Goal: Task Accomplishment & Management: Manage account settings

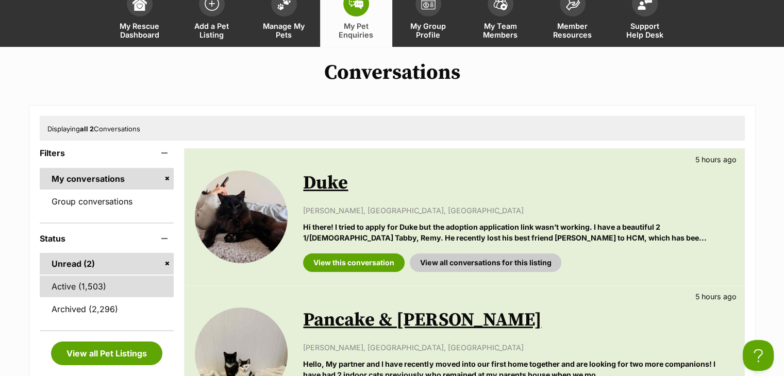
click at [61, 289] on link "Active (1,503)" at bounding box center [107, 287] width 135 height 22
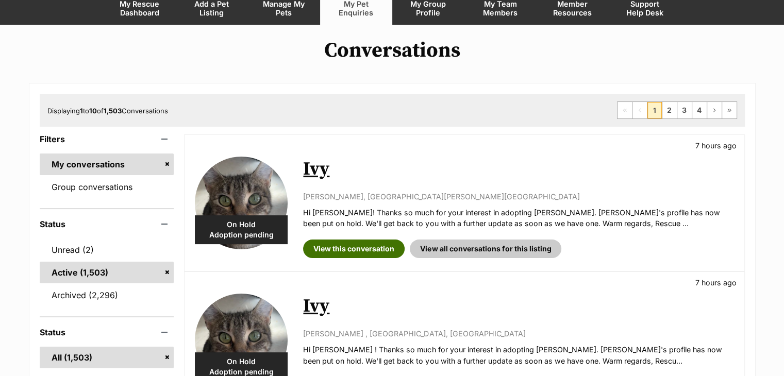
click at [351, 248] on link "View this conversation" at bounding box center [354, 249] width 102 height 19
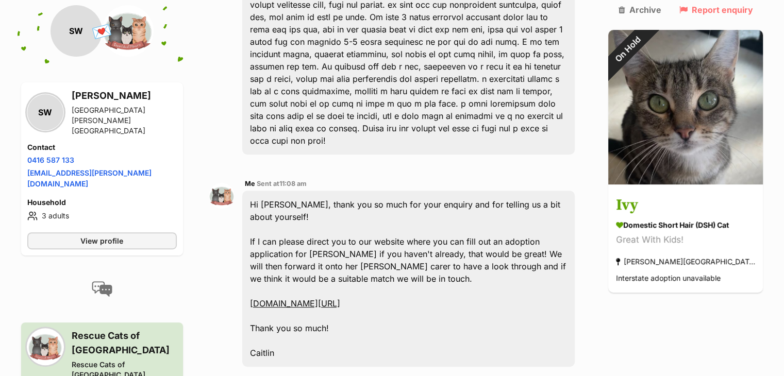
scroll to position [379, 0]
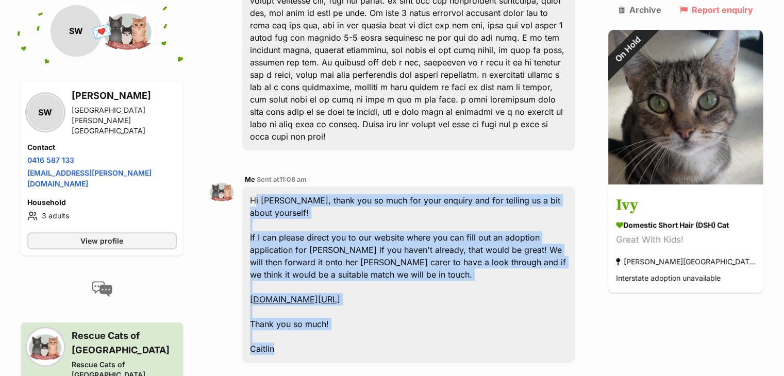
drag, startPoint x: 290, startPoint y: 305, endPoint x: 254, endPoint y: 163, distance: 146.3
click at [254, 187] on div "Hi Stella, thank you so much for your enquiry and for telling us a bit about yo…" at bounding box center [408, 275] width 333 height 176
copy div "Hi Stella, thank you so much for your enquiry and for telling us a bit about yo…"
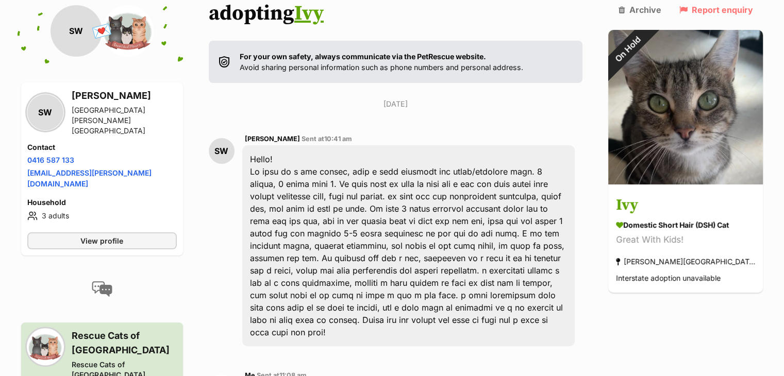
scroll to position [0, 0]
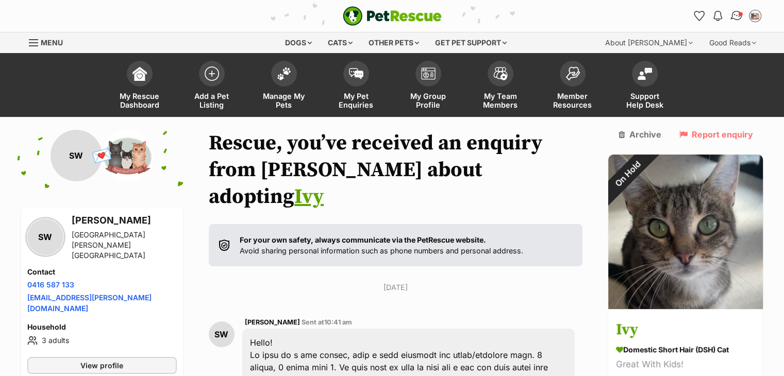
click at [743, 15] on link "Conversations" at bounding box center [736, 15] width 21 height 21
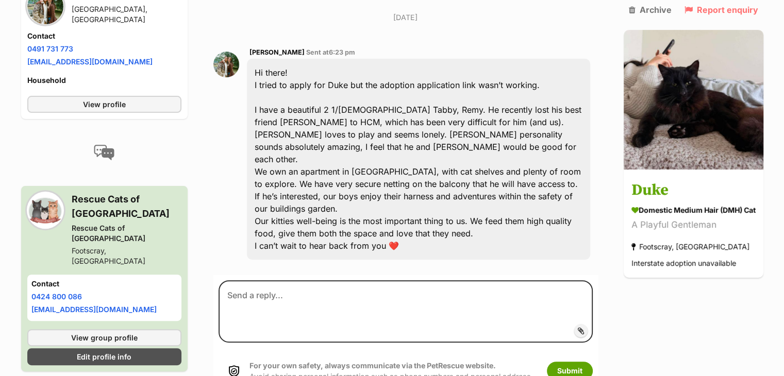
scroll to position [274, 0]
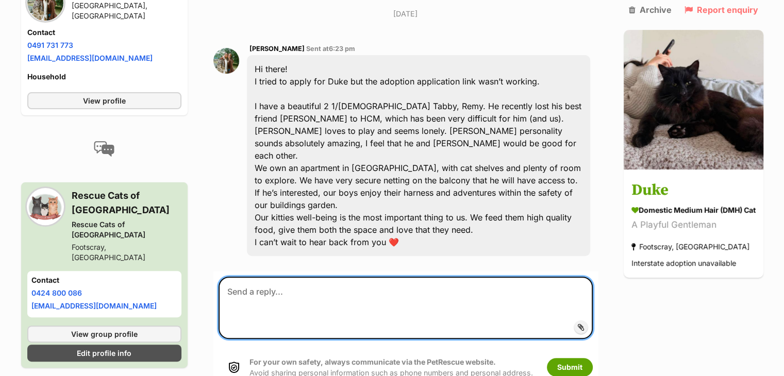
click at [363, 277] on textarea at bounding box center [406, 308] width 374 height 62
click at [330, 277] on textarea at bounding box center [406, 308] width 374 height 62
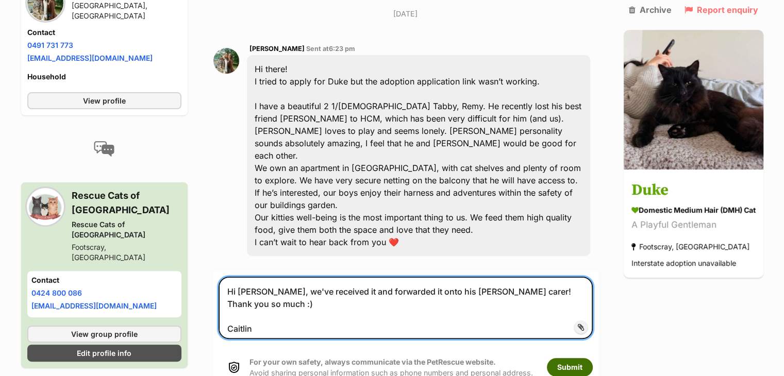
type textarea "Hi Hollie, we've received it and forwarded it onto his foster carer! Thank you …"
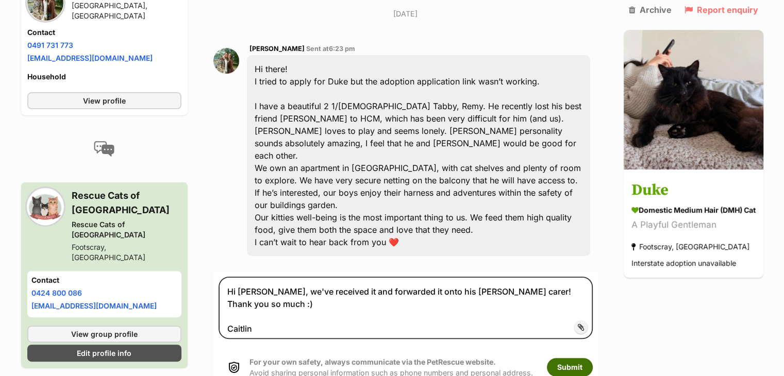
click at [567, 358] on button "Submit" at bounding box center [570, 367] width 46 height 19
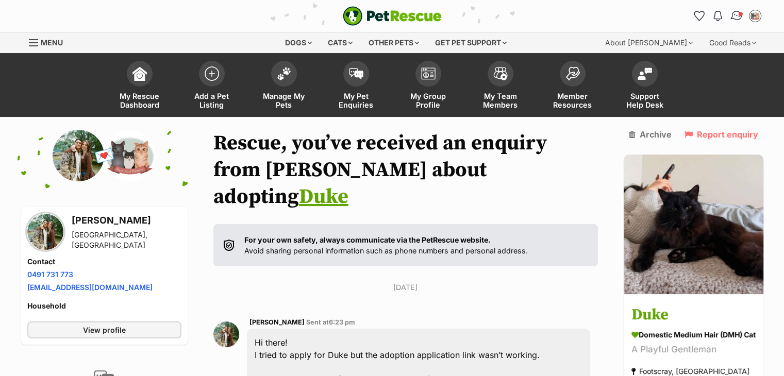
click at [736, 18] on img "Conversations" at bounding box center [736, 15] width 14 height 13
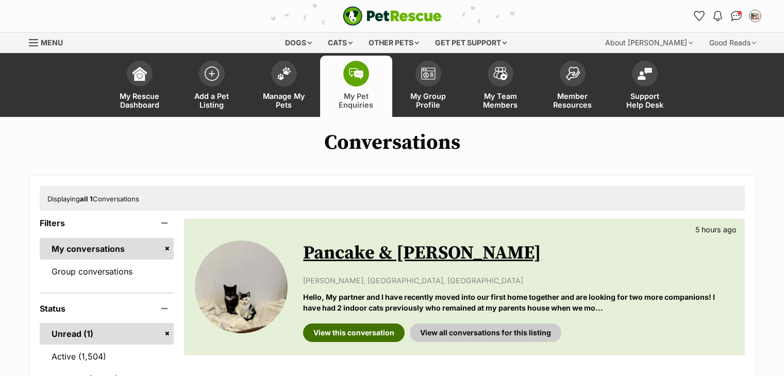
click at [353, 324] on link "View this conversation" at bounding box center [354, 333] width 102 height 19
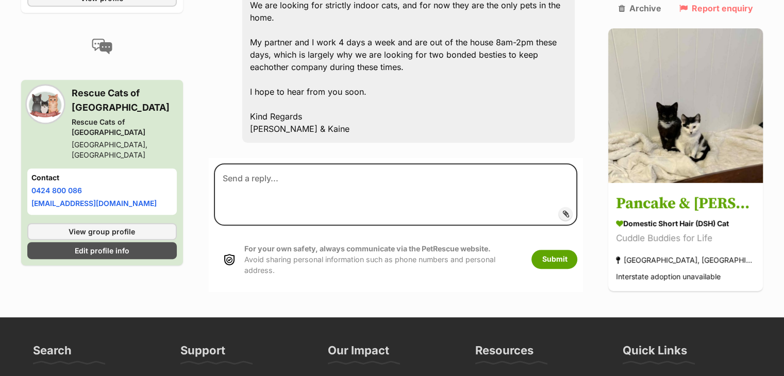
scroll to position [437, 0]
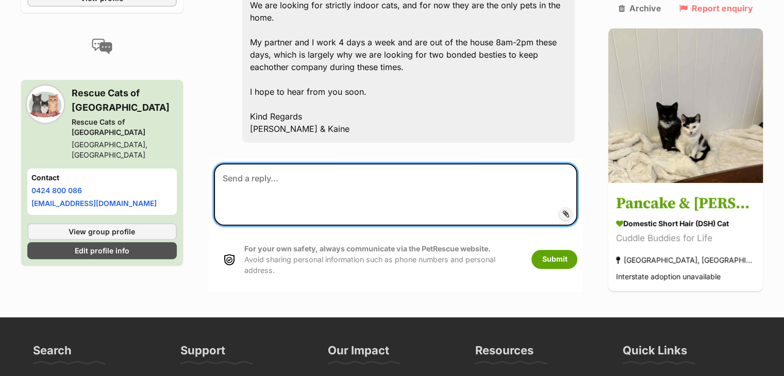
click at [347, 168] on textarea at bounding box center [396, 194] width 364 height 62
paste textarea "Hi [PERSON_NAME], thank you so much for your enquiry and for telling us a bit a…"
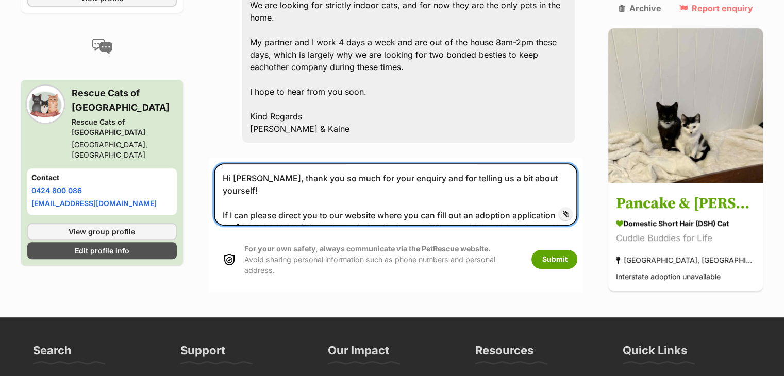
scroll to position [6, 0]
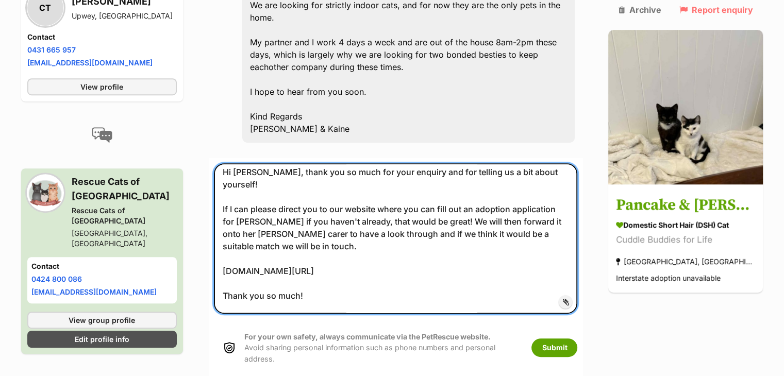
click at [260, 163] on textarea "Hi [PERSON_NAME], thank you so much for your enquiry and for telling us a bit a…" at bounding box center [396, 238] width 364 height 150
click at [239, 194] on textarea "Hi Casey and Kaine, thank you so much for your enquiry and for telling us a bit…" at bounding box center [396, 238] width 364 height 150
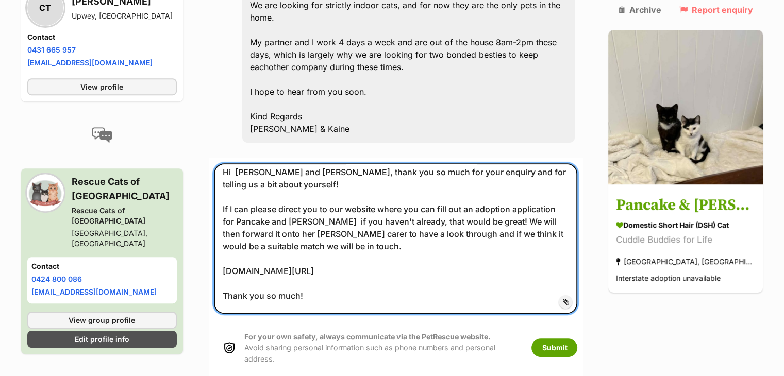
click at [260, 205] on textarea "Hi Casey and Kaine, thank you so much for your enquiry and for telling us a bit…" at bounding box center [396, 238] width 364 height 150
type textarea "Hi Casey and Kaine, thank you so much for your enquiry and for telling us a bit…"
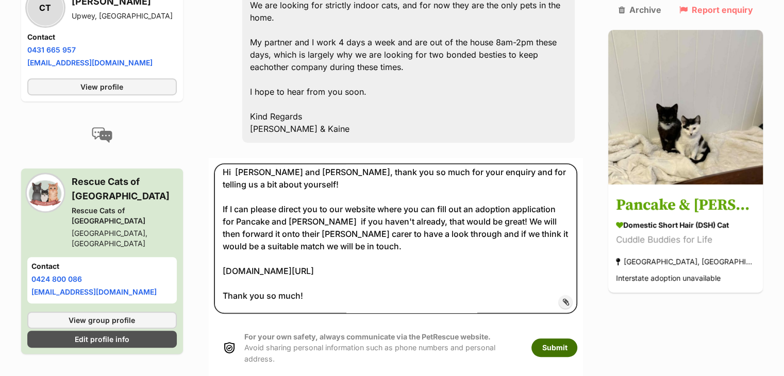
click at [577, 339] on button "Submit" at bounding box center [554, 348] width 46 height 19
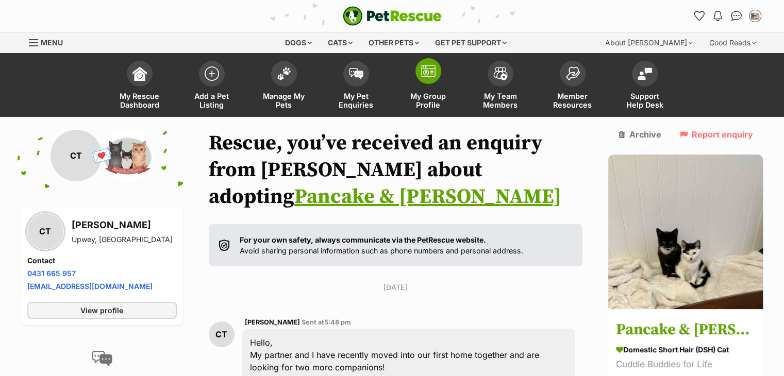
click at [430, 101] on span "My Group Profile" at bounding box center [428, 101] width 46 height 18
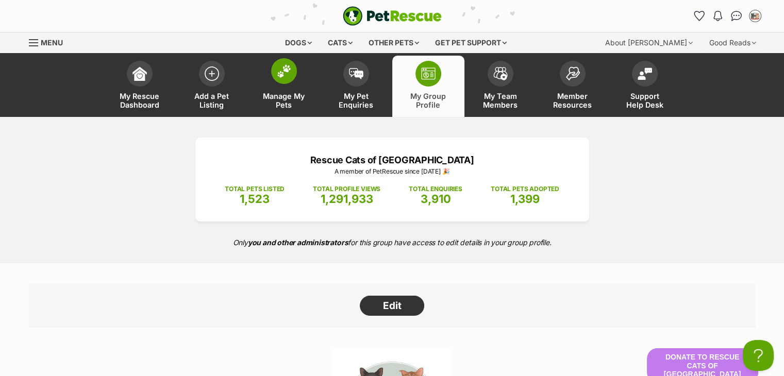
click at [294, 94] on span "Manage My Pets" at bounding box center [284, 101] width 46 height 18
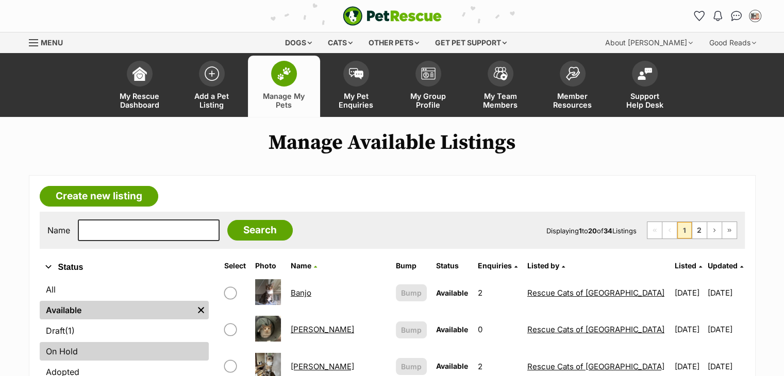
click at [109, 347] on link "On Hold" at bounding box center [124, 351] width 169 height 19
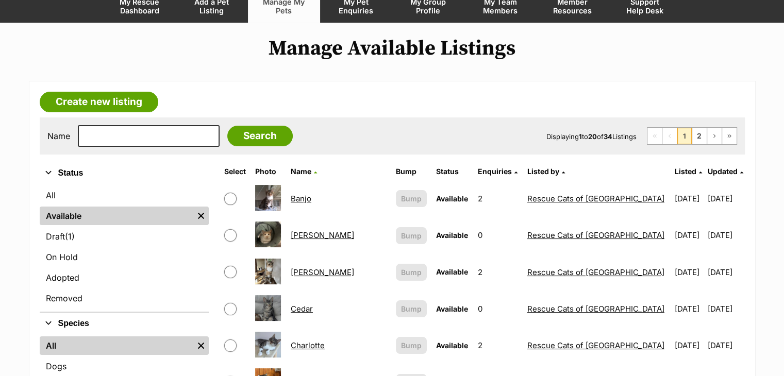
scroll to position [97, 0]
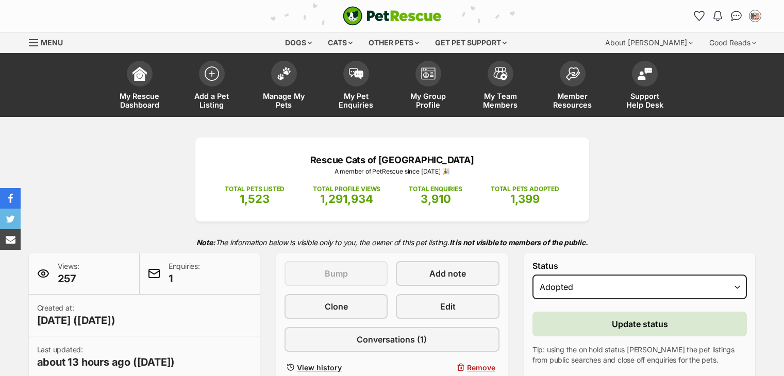
select select "rehomed"
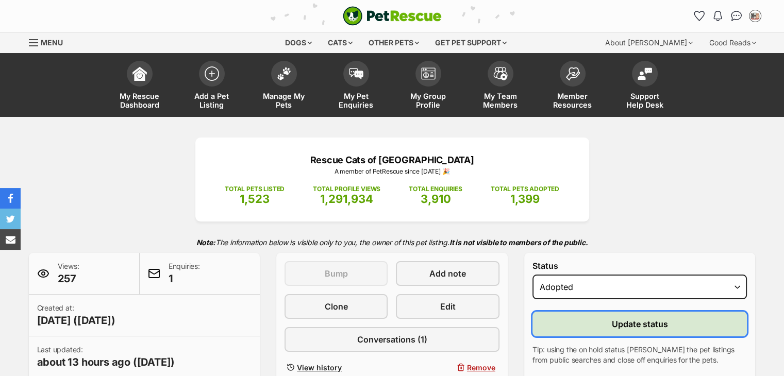
click at [600, 326] on button "Update status" at bounding box center [639, 324] width 215 height 25
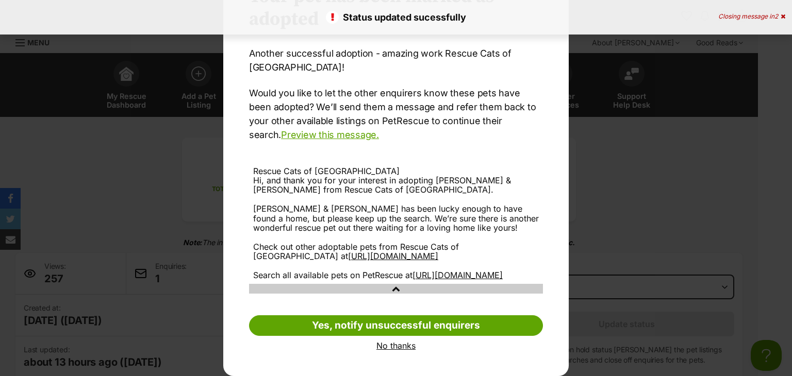
drag, startPoint x: 414, startPoint y: 316, endPoint x: 414, endPoint y: 280, distance: 36.6
click at [415, 317] on link "Yes, notify unsuccessful enquirers" at bounding box center [396, 325] width 294 height 21
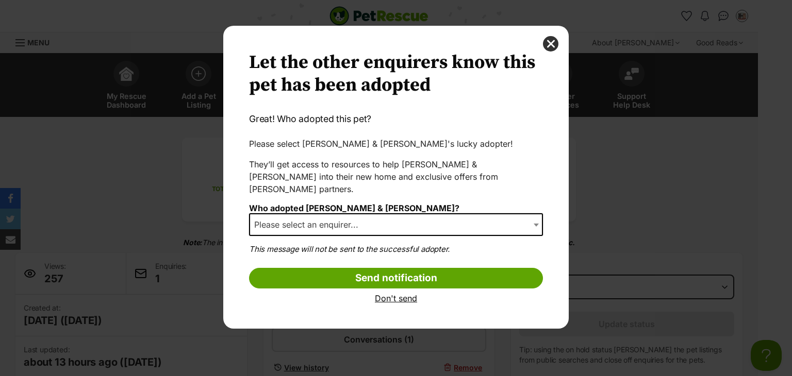
click at [403, 215] on span "Please select an enquirer..." at bounding box center [396, 224] width 294 height 23
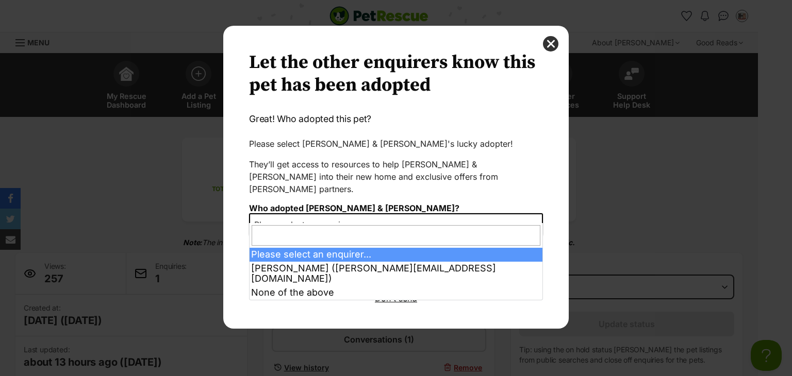
select select "other"
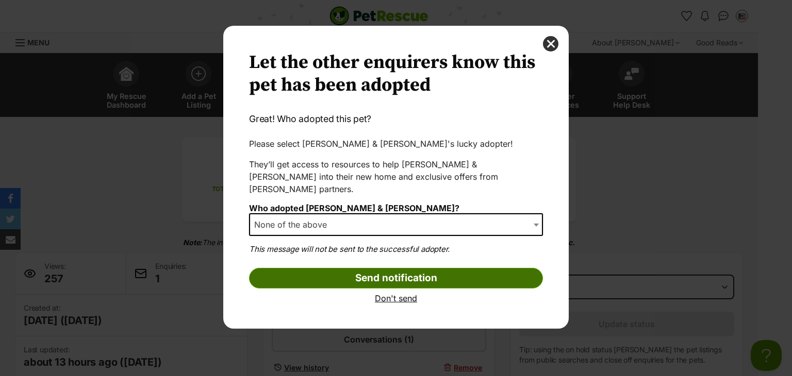
click at [340, 268] on input "Send notification" at bounding box center [396, 278] width 294 height 21
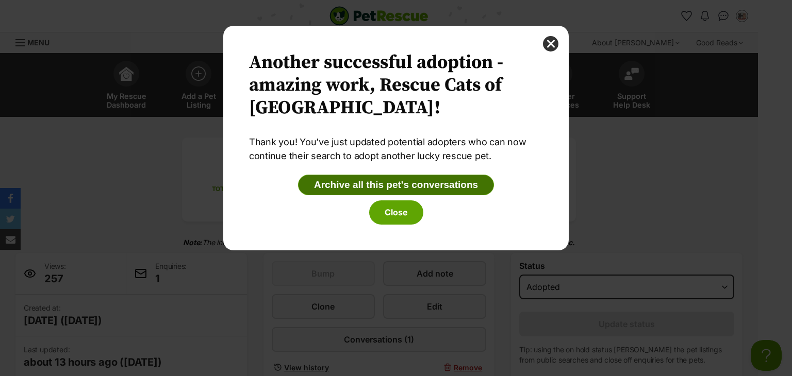
click at [383, 184] on button "Archive all this pet's conversations" at bounding box center [396, 185] width 196 height 21
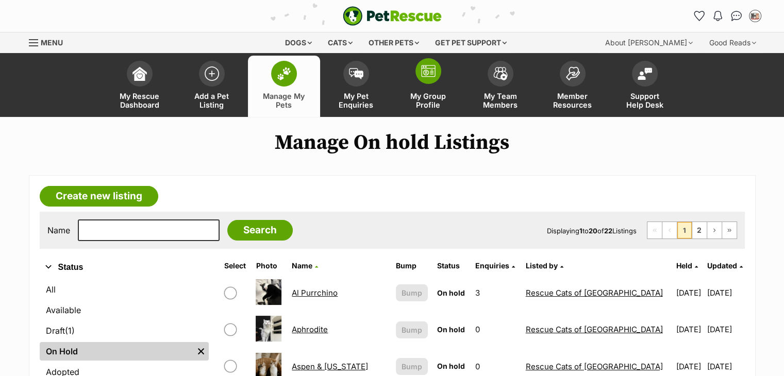
click at [422, 81] on span at bounding box center [428, 71] width 26 height 26
